Goal: Task Accomplishment & Management: Manage account settings

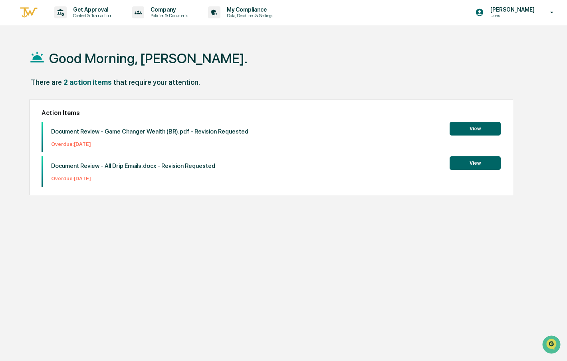
click at [468, 134] on button "View" at bounding box center [475, 129] width 51 height 14
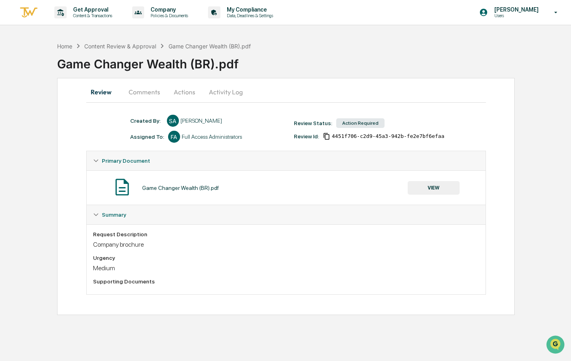
click at [150, 87] on button "Comments" at bounding box center [144, 91] width 44 height 19
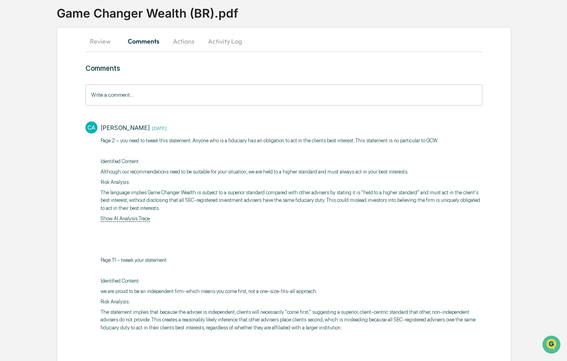
scroll to position [56, 0]
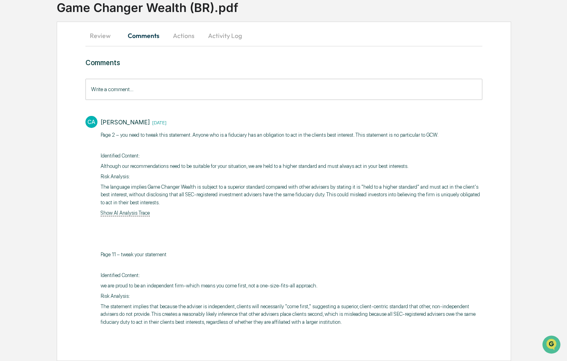
click at [100, 38] on button "Review" at bounding box center [103, 35] width 36 height 19
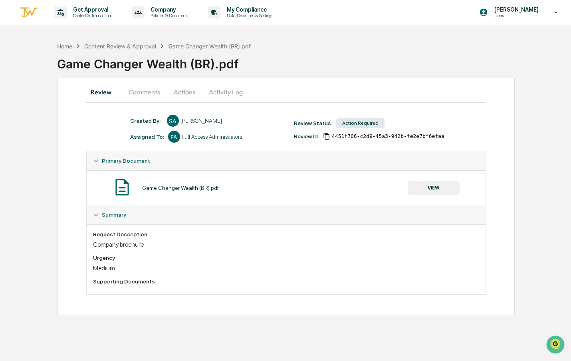
click at [417, 188] on button "VIEW" at bounding box center [434, 188] width 52 height 14
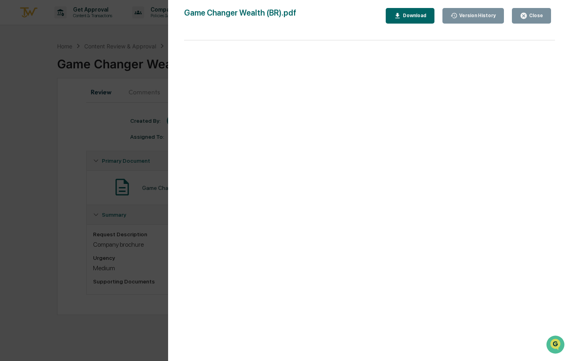
click at [427, 19] on div "Download" at bounding box center [410, 16] width 33 height 8
click at [530, 13] on div "Close" at bounding box center [536, 16] width 16 height 6
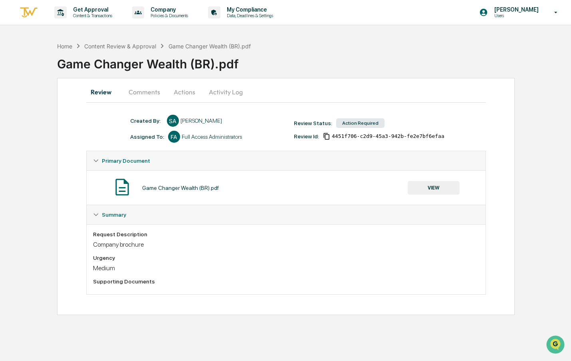
click at [149, 91] on button "Comments" at bounding box center [144, 91] width 44 height 19
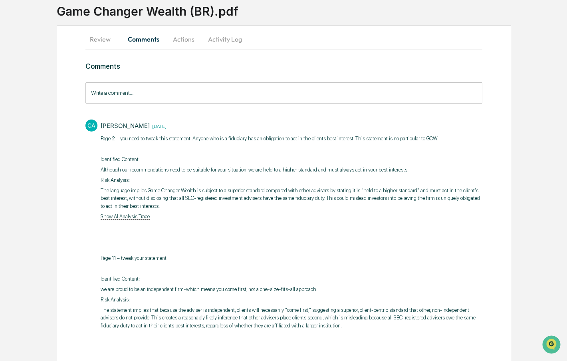
scroll to position [56, 0]
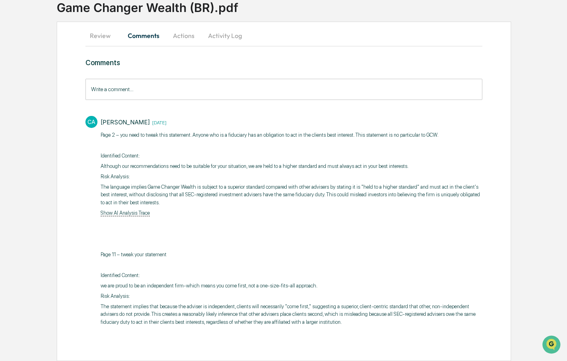
click at [201, 133] on p "​Page 2 – you need to tweak this statement. Anyone who is a fiduciary has an ob…" at bounding box center [292, 135] width 382 height 8
drag, startPoint x: 194, startPoint y: 136, endPoint x: 351, endPoint y: 135, distance: 157.4
click at [351, 135] on p "​Page 2 – you need to tweak this statement. Anyone who is a fiduciary has an ob…" at bounding box center [292, 135] width 382 height 8
copy p "nyone who is a fiduciary has an obligation to act in the clients best interest."
click at [191, 34] on button "Actions" at bounding box center [184, 35] width 36 height 19
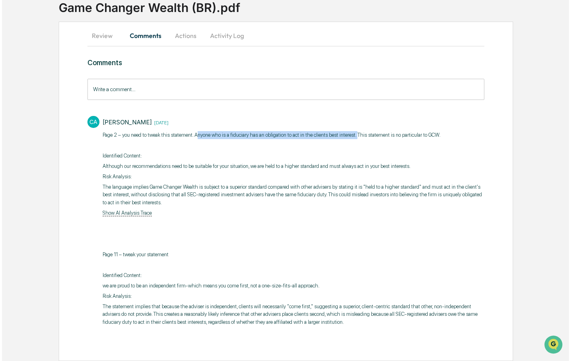
scroll to position [0, 0]
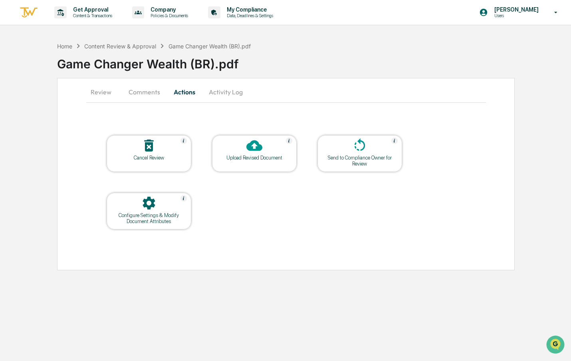
click at [267, 159] on div "Upload Revised Document" at bounding box center [254, 158] width 72 height 6
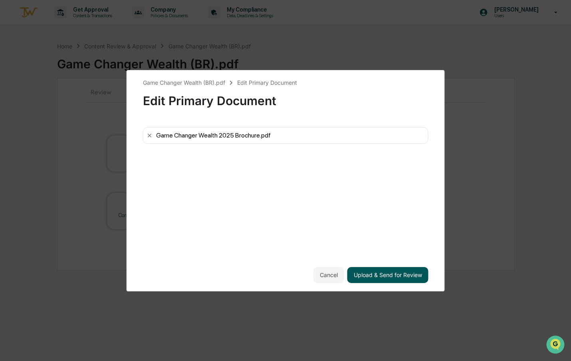
click at [368, 279] on button "Upload & Send for Review" at bounding box center [388, 275] width 81 height 16
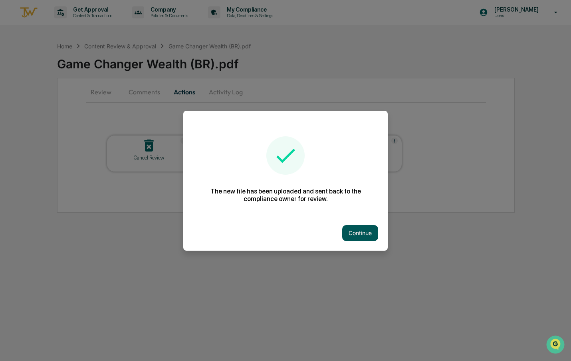
click at [363, 235] on button "Continue" at bounding box center [360, 233] width 36 height 16
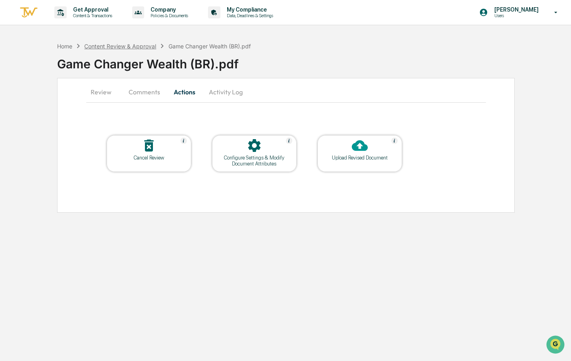
click at [104, 48] on div "Content Review & Approval" at bounding box center [120, 46] width 72 height 7
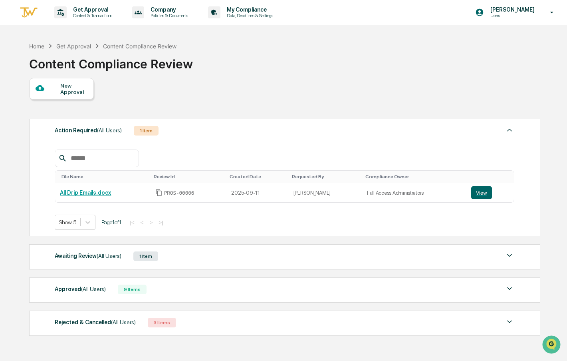
click at [42, 49] on div "Home" at bounding box center [36, 46] width 15 height 7
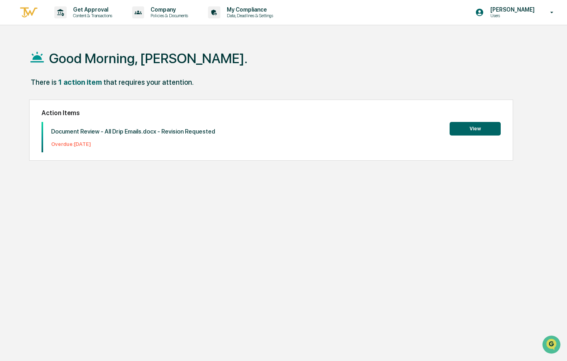
click at [461, 123] on button "View" at bounding box center [475, 129] width 51 height 14
click at [26, 11] on img at bounding box center [28, 12] width 19 height 13
click at [192, 10] on p "Company" at bounding box center [168, 9] width 48 height 6
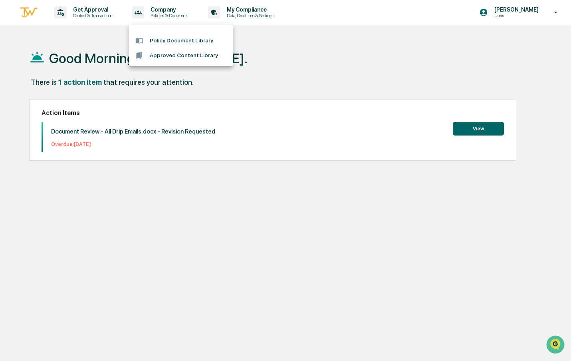
click at [246, 14] on div at bounding box center [285, 180] width 571 height 361
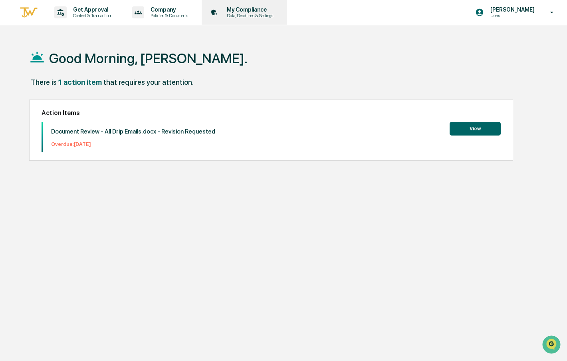
click at [270, 18] on div "My Compliance Data, Deadlines & Settings" at bounding box center [243, 12] width 77 height 25
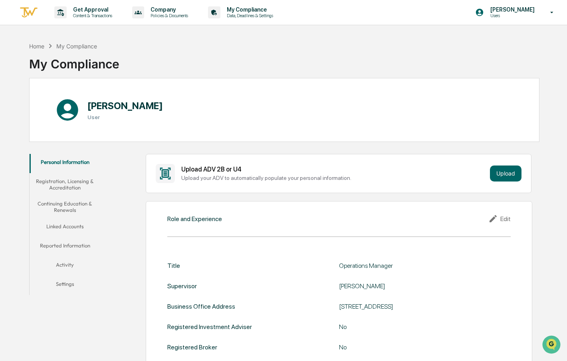
click at [69, 227] on button "Linked Accounts" at bounding box center [65, 227] width 71 height 19
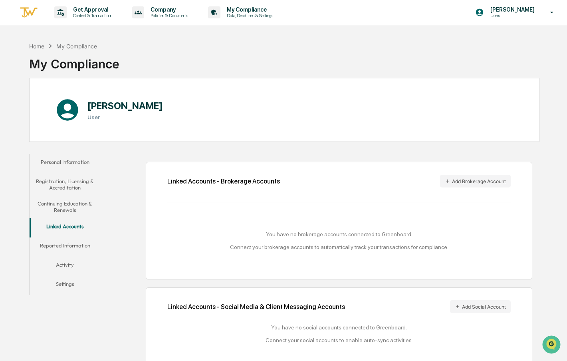
scroll to position [38, 0]
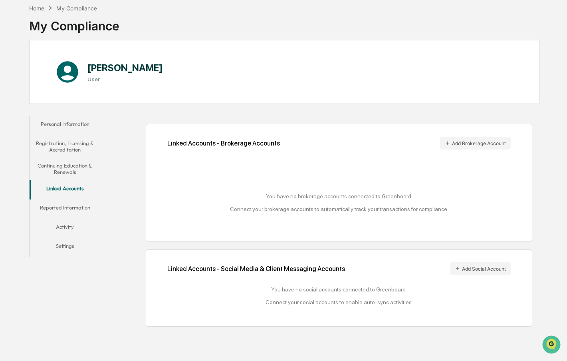
click at [69, 229] on button "Activity" at bounding box center [65, 227] width 71 height 19
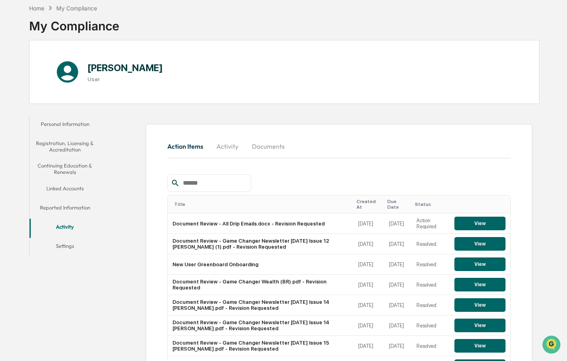
click at [69, 206] on button "Reported Information" at bounding box center [65, 208] width 71 height 19
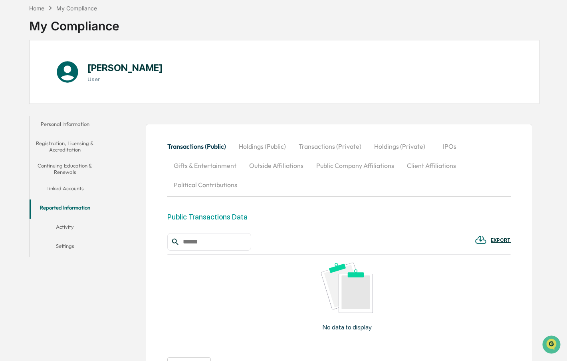
click at [71, 246] on button "Settings" at bounding box center [65, 247] width 71 height 19
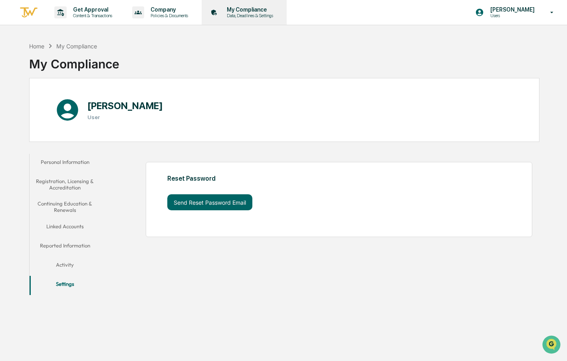
click at [261, 13] on p "Data, Deadlines & Settings" at bounding box center [248, 16] width 57 height 6
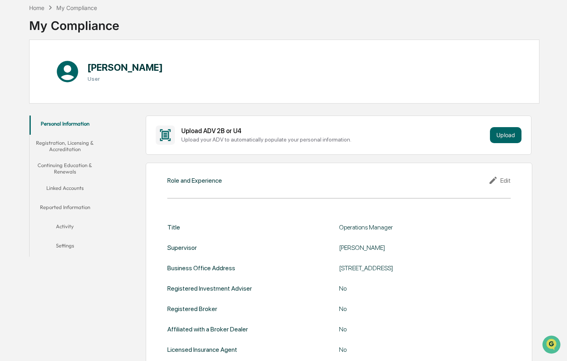
scroll to position [40, 0]
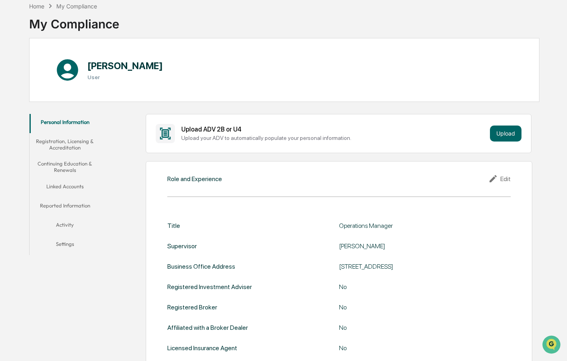
click at [59, 185] on button "Linked Accounts" at bounding box center [65, 187] width 71 height 19
